Goal: Task Accomplishment & Management: Manage account settings

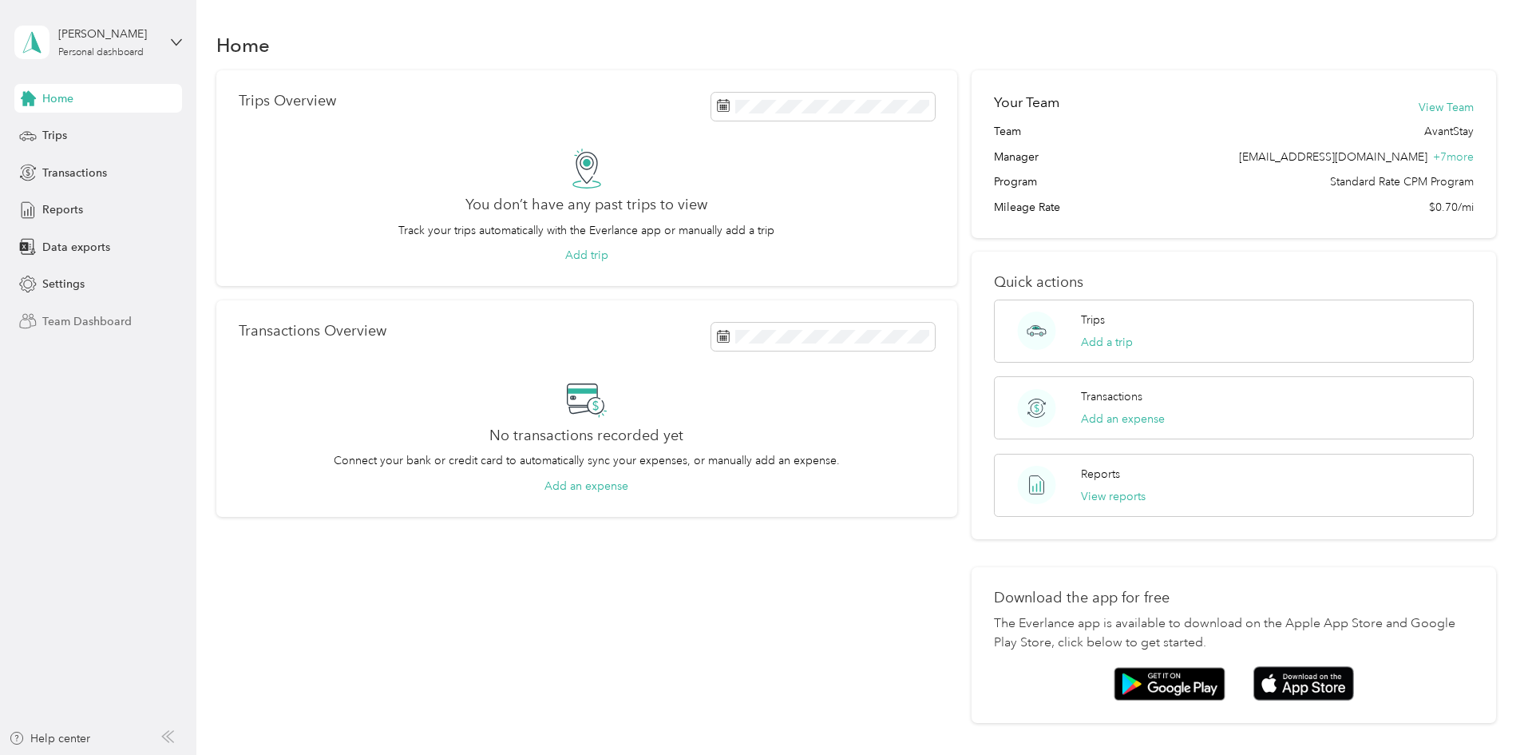
click at [101, 322] on span "Team Dashboard" at bounding box center [86, 321] width 89 height 17
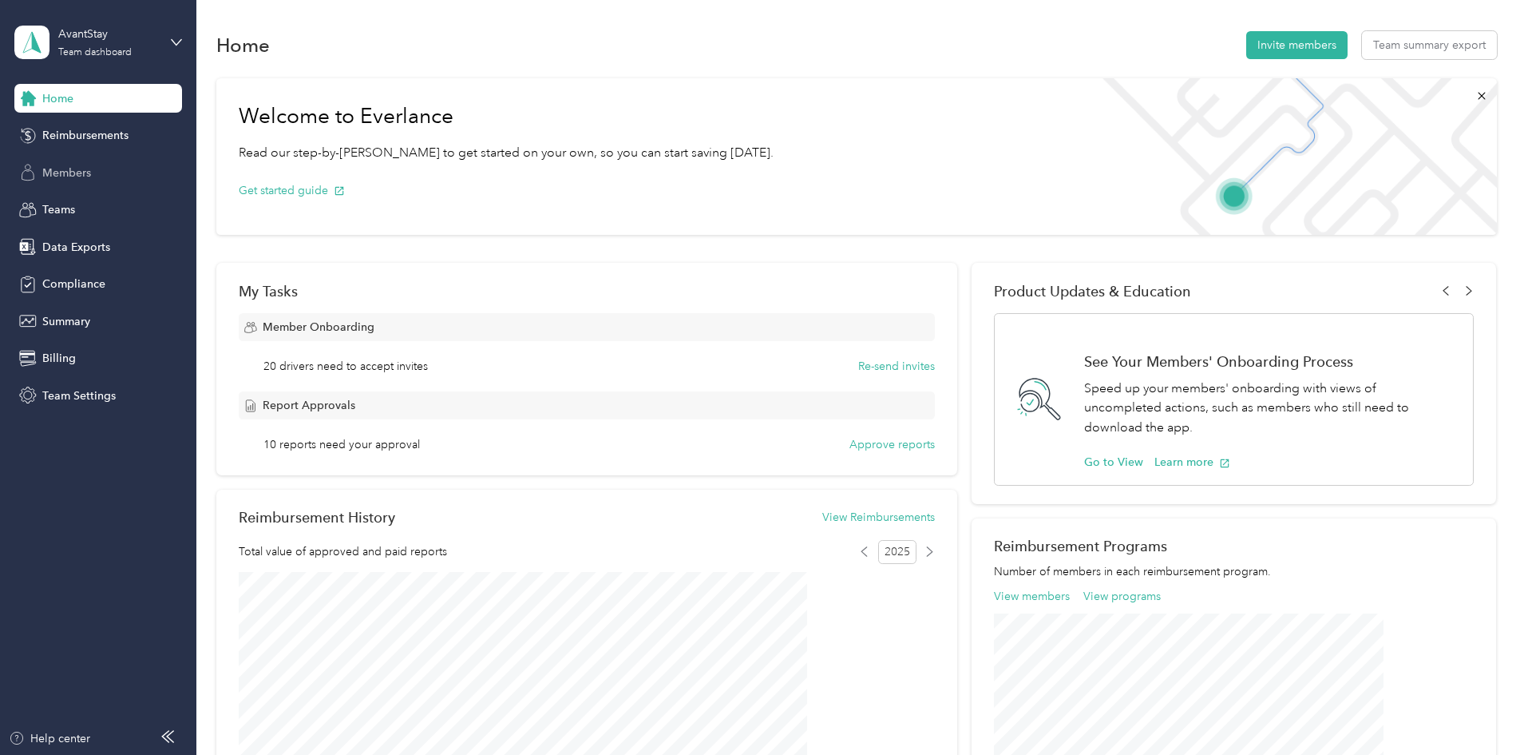
click at [81, 176] on span "Members" at bounding box center [66, 172] width 49 height 17
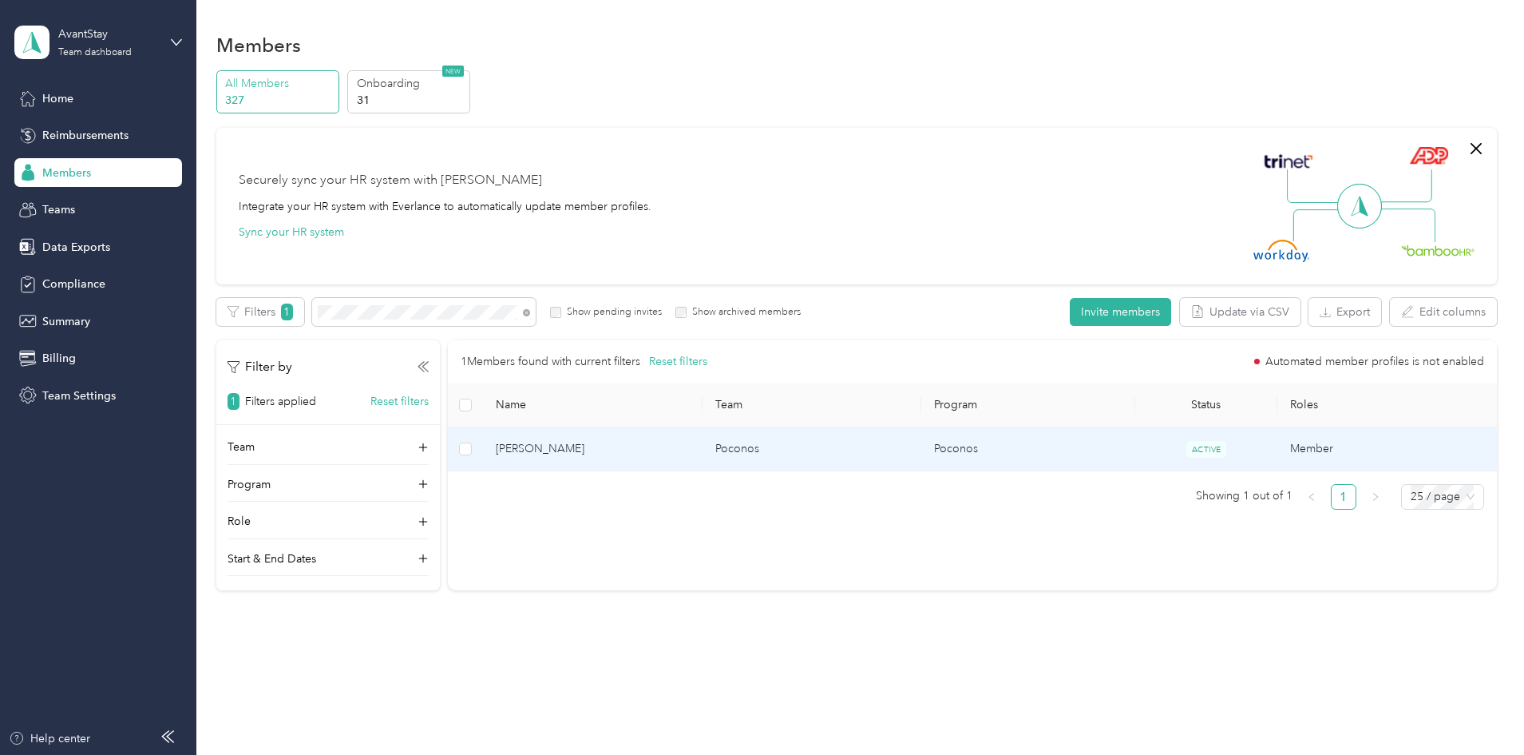
click at [627, 444] on span "Kordel Davis" at bounding box center [592, 449] width 193 height 18
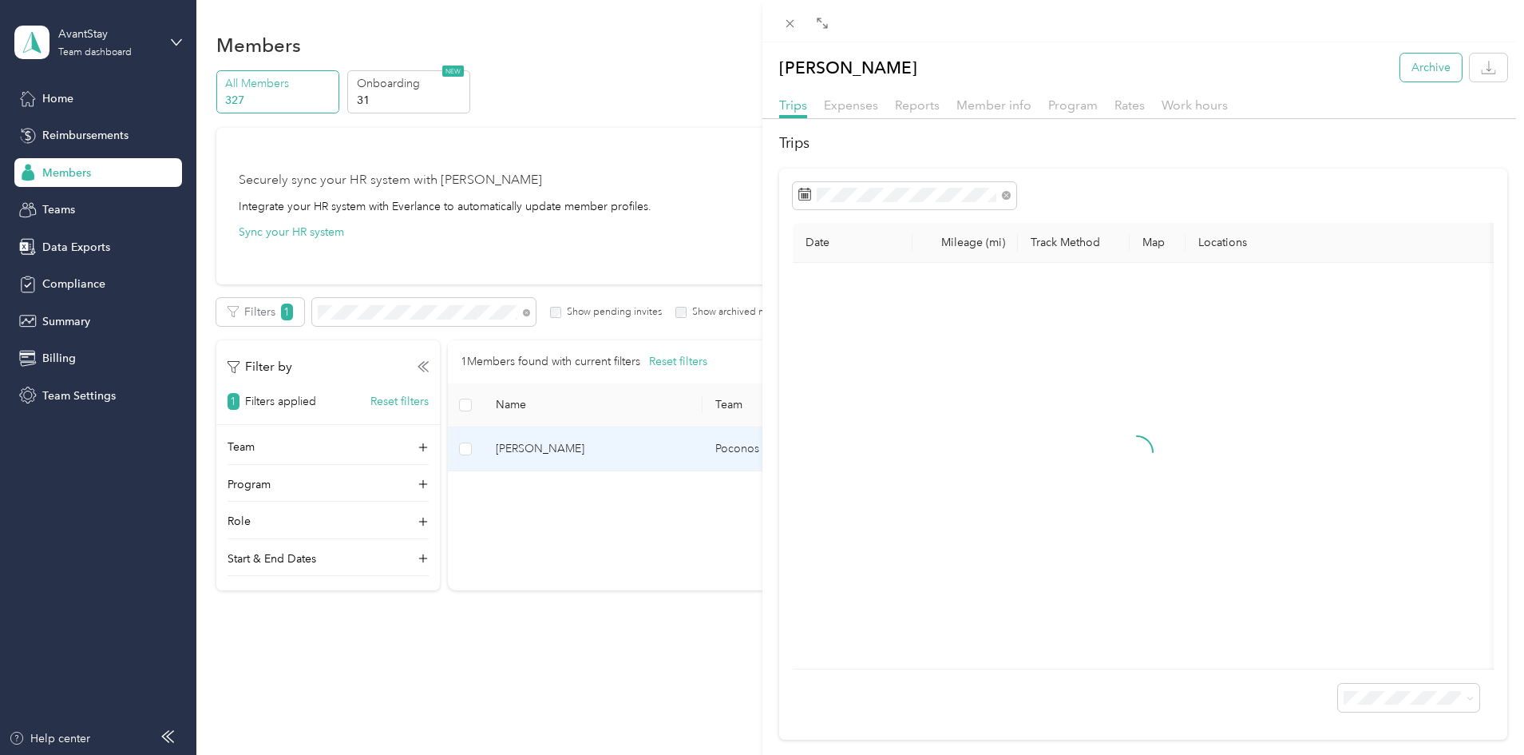
click at [1424, 70] on button "Archive" at bounding box center [1431, 67] width 61 height 28
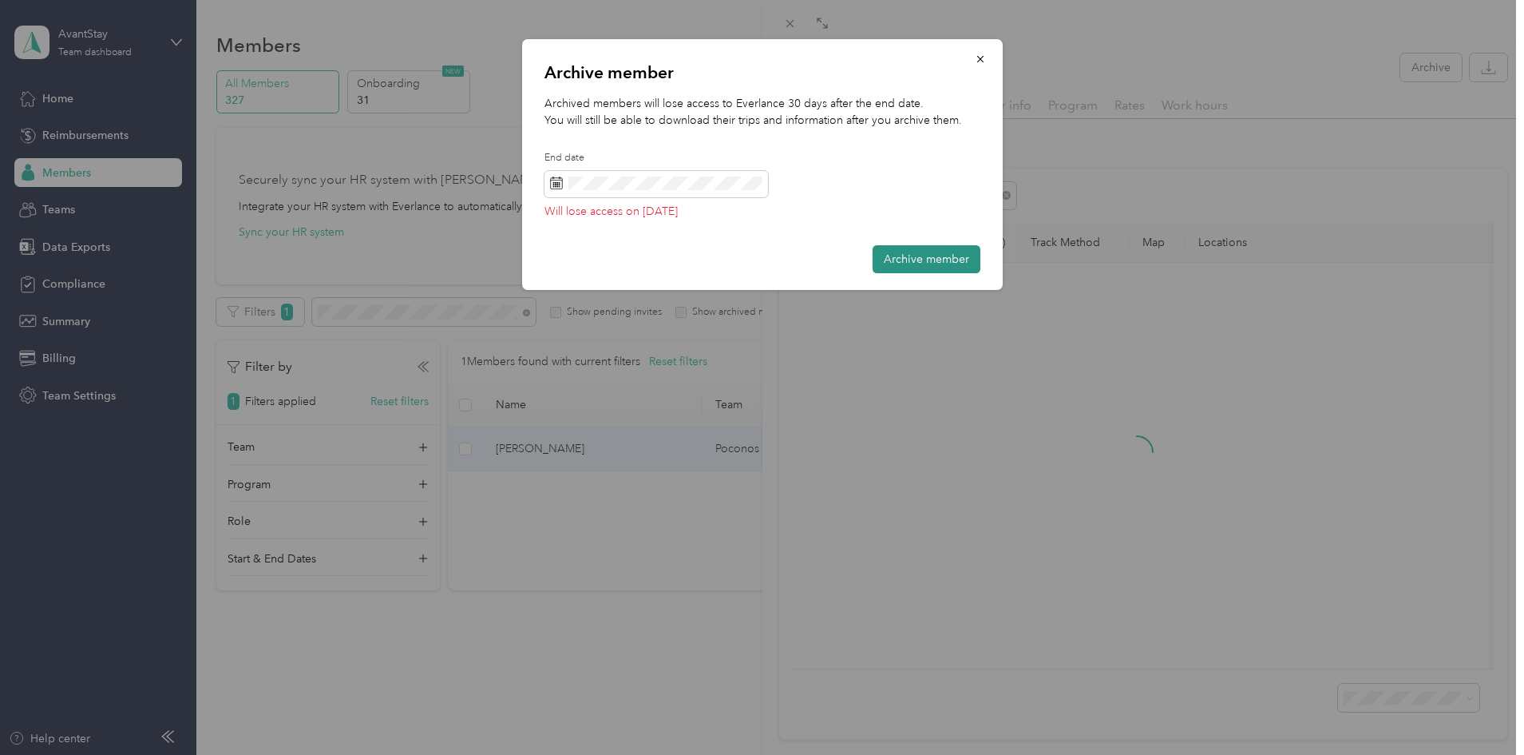
click at [957, 263] on button "Archive member" at bounding box center [927, 259] width 108 height 28
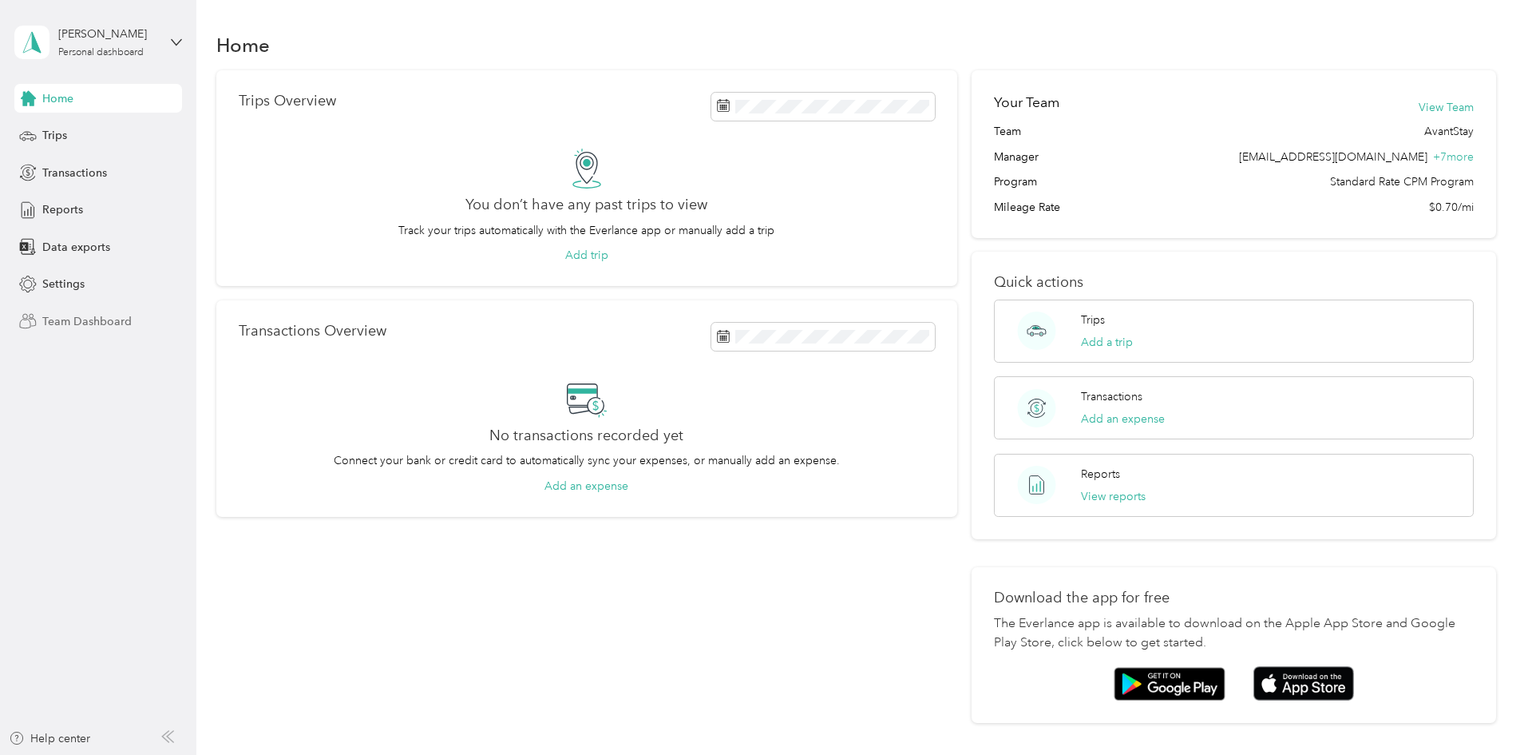
click at [84, 315] on span "Team Dashboard" at bounding box center [86, 321] width 89 height 17
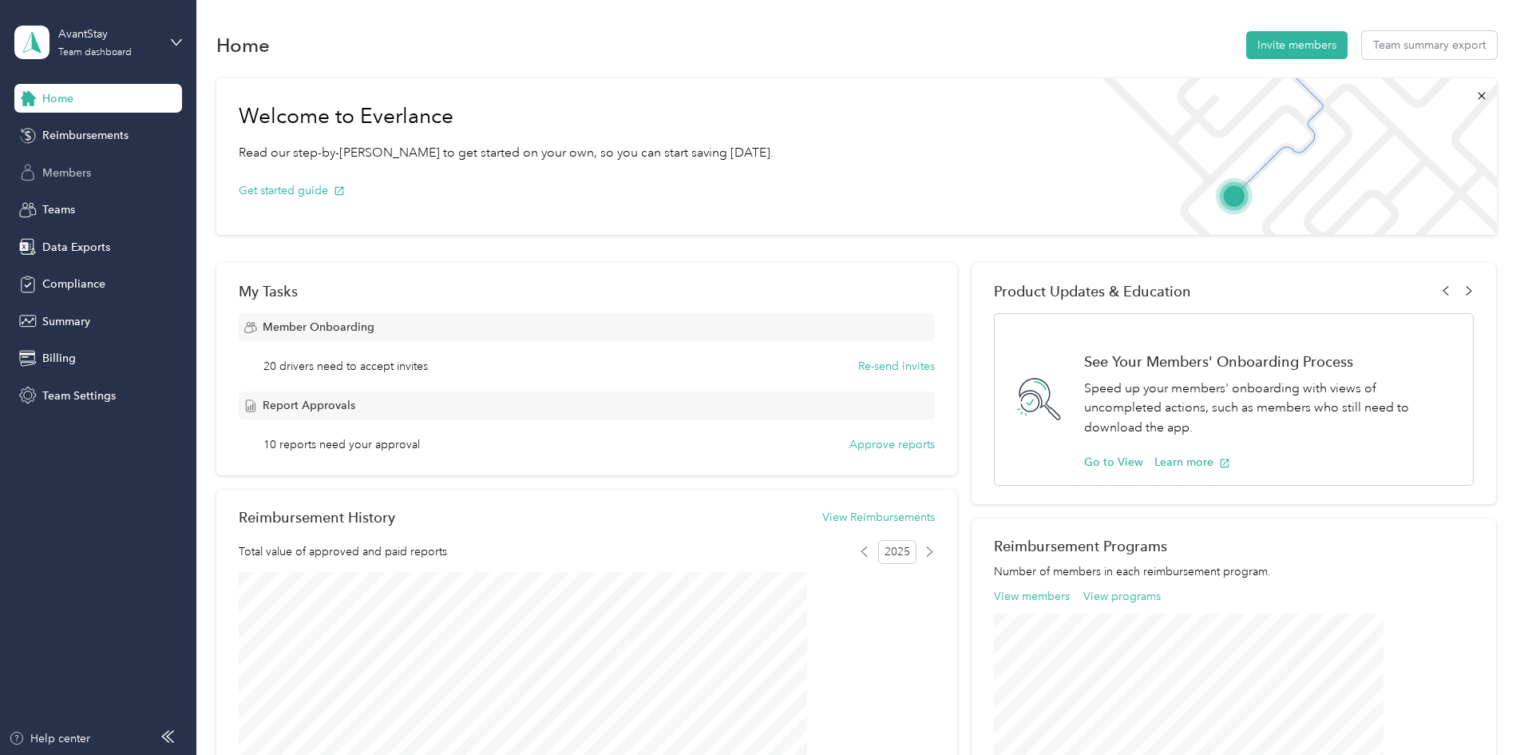
click at [65, 176] on span "Members" at bounding box center [66, 172] width 49 height 17
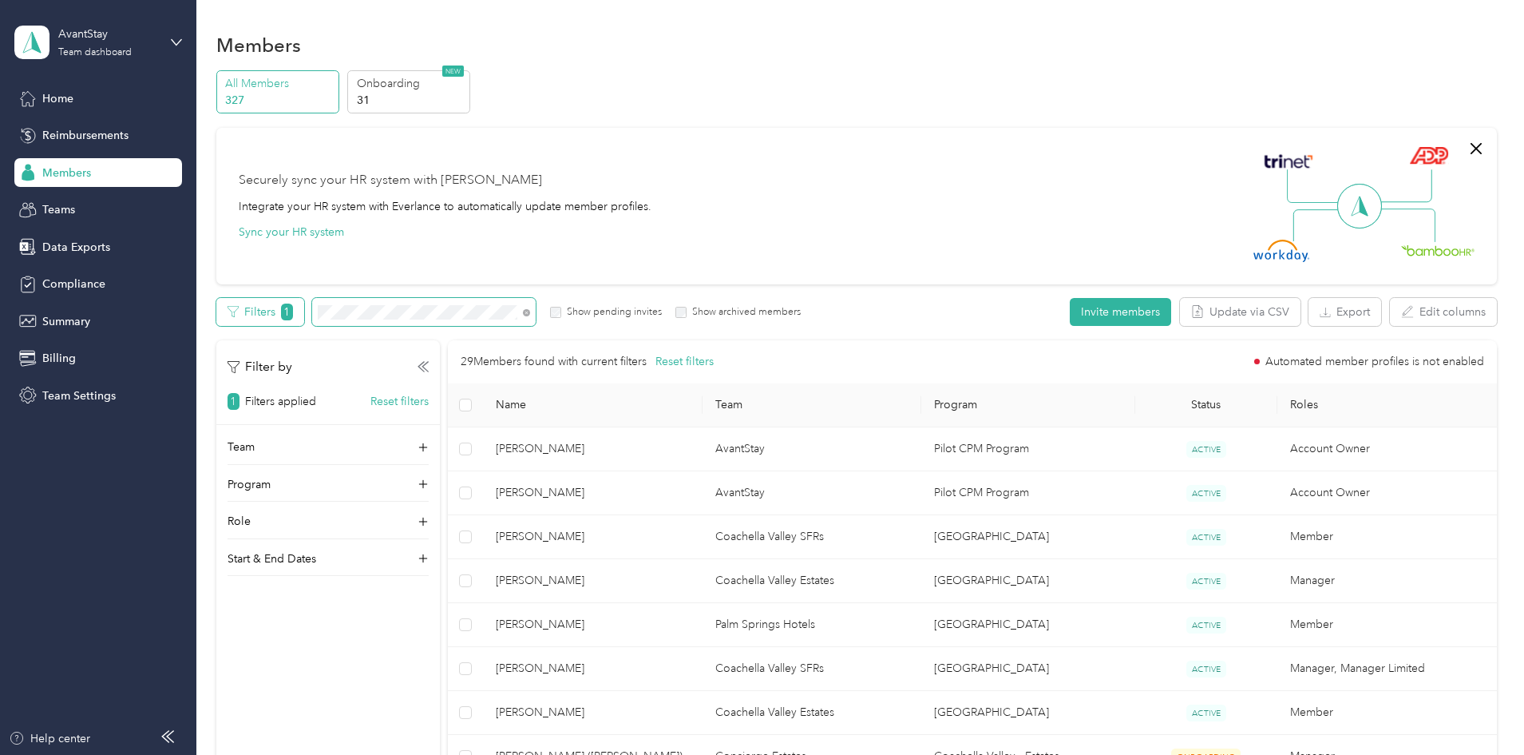
click at [402, 323] on div "Filters 1 Show pending invites Show archived members" at bounding box center [508, 312] width 585 height 28
